Goal: Task Accomplishment & Management: Manage account settings

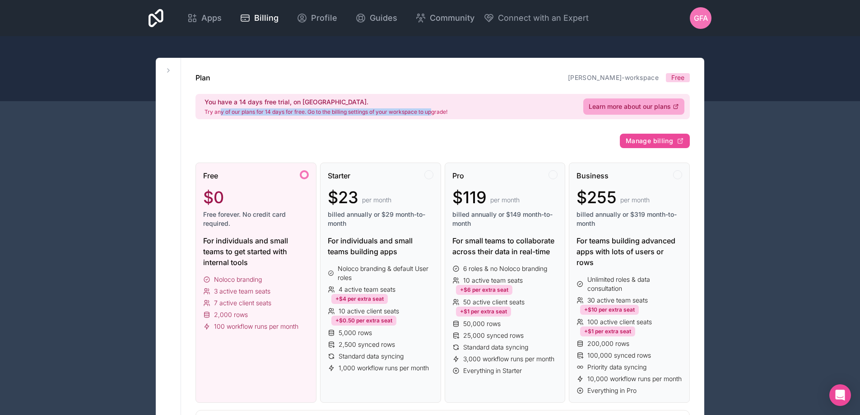
drag, startPoint x: 221, startPoint y: 112, endPoint x: 435, endPoint y: 114, distance: 213.5
click at [435, 114] on p "Try any of our plans for 14 days for free. Go to the billing settings of your w…" at bounding box center [325, 111] width 243 height 7
click at [255, 14] on span "Billing" at bounding box center [266, 18] width 24 height 13
click at [204, 16] on span "Apps" at bounding box center [211, 18] width 20 height 13
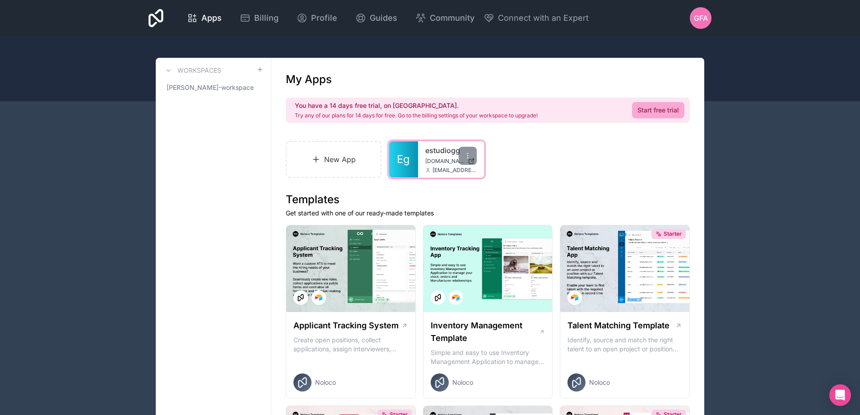
click at [431, 161] on span "[DOMAIN_NAME]" at bounding box center [444, 161] width 39 height 7
